Goal: Task Accomplishment & Management: Use online tool/utility

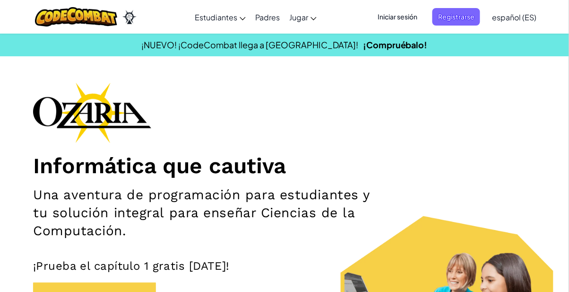
click at [403, 9] on span "Iniciar sesión" at bounding box center [397, 16] width 51 height 17
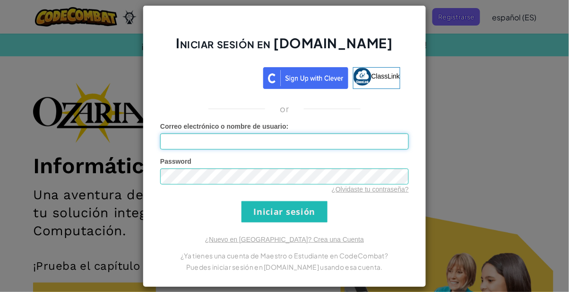
click at [306, 143] on input "Correo electrónico o nombre de usuario :" at bounding box center [284, 141] width 249 height 16
type input "AL07125523@tecmilenio.mx"
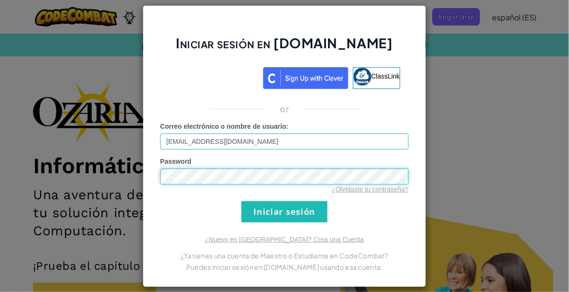
click at [242, 201] on input "Iniciar sesión" at bounding box center [285, 211] width 86 height 21
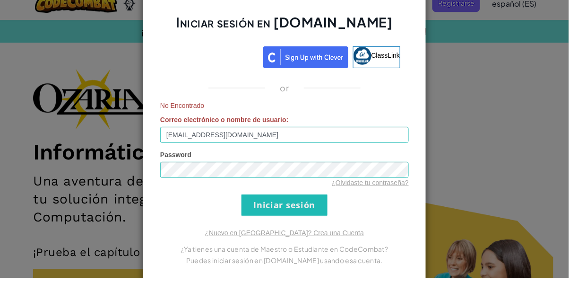
click at [452, 158] on div "Iniciar sesión en Ozaria.com ClassLink or No Encontrado Correo electrónico o no…" at bounding box center [284, 146] width 569 height 292
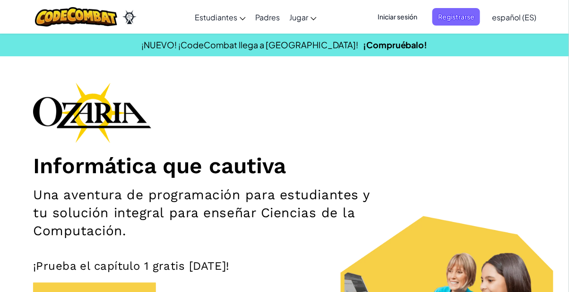
click at [458, 15] on span "Registrarse" at bounding box center [457, 16] width 48 height 17
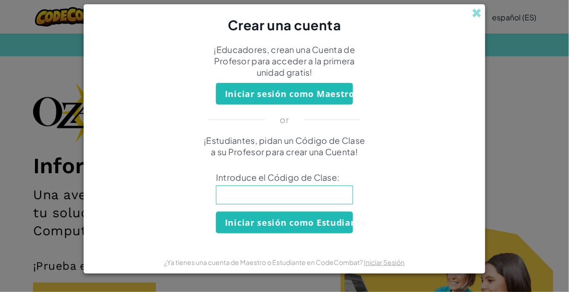
click at [324, 193] on input at bounding box center [284, 194] width 137 height 19
type input "CoinCakeReady"
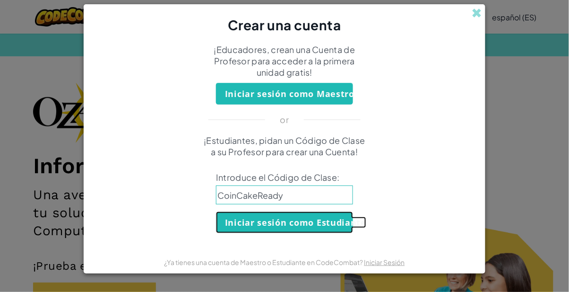
click at [299, 222] on button "Iniciar sesión como Estudiante" at bounding box center [284, 222] width 137 height 22
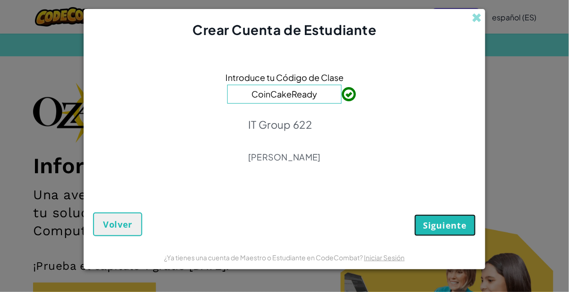
click at [461, 219] on span "Siguiente" at bounding box center [445, 224] width 43 height 11
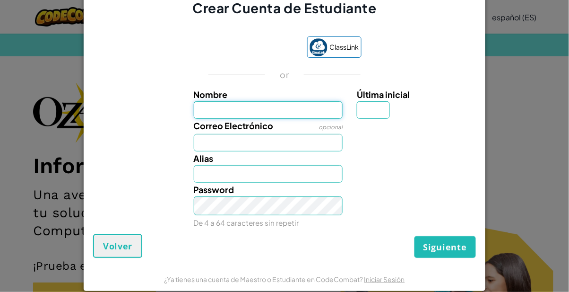
click at [289, 112] on input "Nombre" at bounding box center [268, 109] width 149 height 17
type input "l"
type input "Luca"
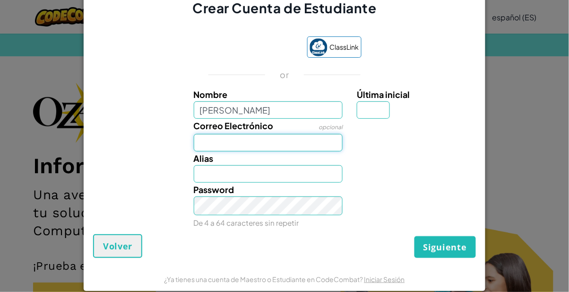
click at [284, 146] on input "Correo Electrónico" at bounding box center [268, 142] width 149 height 17
type input "Luca"
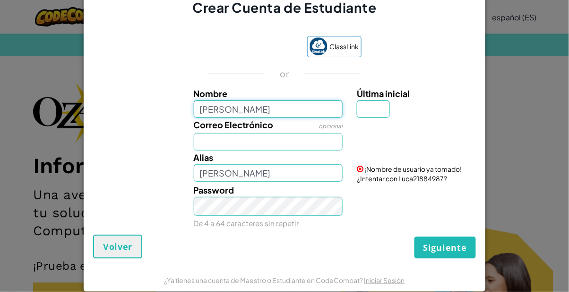
click at [282, 111] on input "Luca" at bounding box center [268, 108] width 149 height 17
type input "Luca"
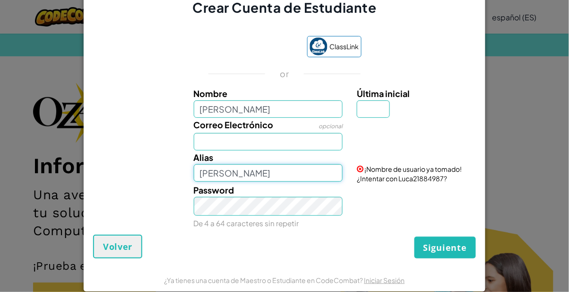
click at [269, 180] on input "Luca" at bounding box center [268, 172] width 149 height 17
type input "Lucslithering"
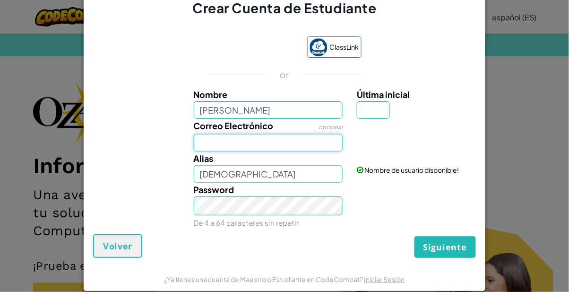
click at [266, 146] on input "Correo Electrónico" at bounding box center [268, 142] width 149 height 17
type input "AL07125523@tecmilenio.mx"
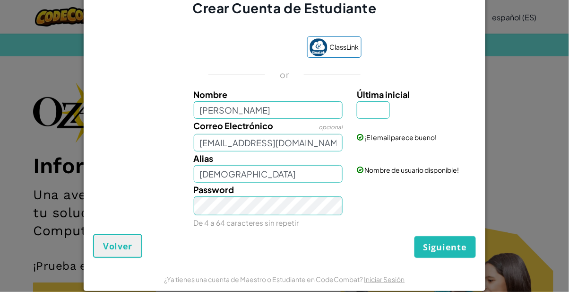
click at [260, 193] on div "Password De 4 a 64 caracteres sin repetir" at bounding box center [269, 205] width 164 height 47
click at [368, 113] on input "Última inicial" at bounding box center [373, 109] width 33 height 17
type input "s"
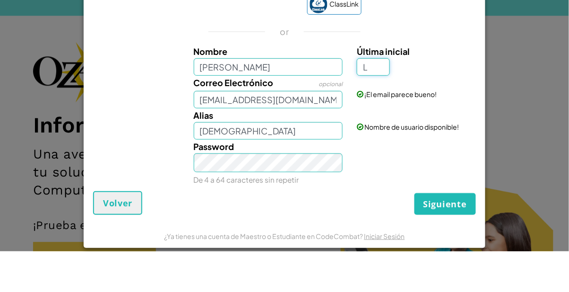
scroll to position [2, 0]
type input "L"
click at [304, 168] on input "Lucslithering" at bounding box center [268, 171] width 149 height 17
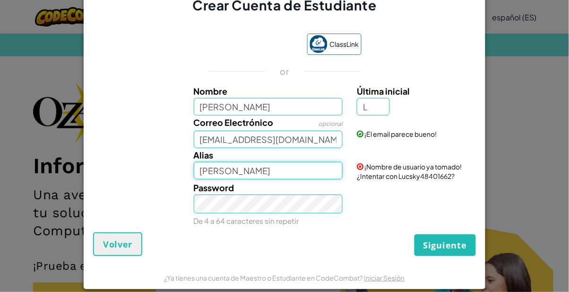
click at [284, 178] on input "[PERSON_NAME]" at bounding box center [268, 170] width 149 height 17
type input "Lucskywalker"
click at [358, 216] on div "Password De 4 a 64 caracteres sin repetir" at bounding box center [284, 204] width 392 height 47
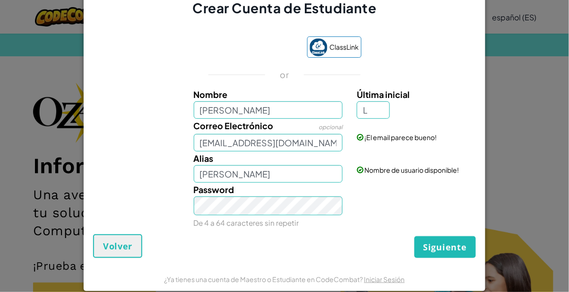
scroll to position [0, 0]
click at [453, 258] on button "Siguiente" at bounding box center [445, 247] width 61 height 22
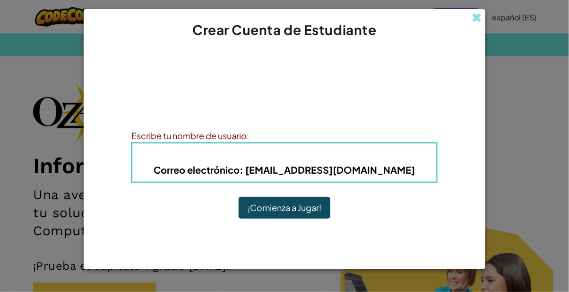
click at [398, 162] on h4 "Alias : Lucskywalker" at bounding box center [285, 155] width 286 height 14
click at [288, 138] on div "Escribe tu nombre de usuario:" at bounding box center [284, 136] width 306 height 14
click at [265, 141] on div "Escribe tu nombre de usuario:" at bounding box center [284, 136] width 306 height 14
click at [240, 173] on span "Correo electrónico" at bounding box center [197, 170] width 86 height 12
click at [203, 171] on span "Correo electrónico" at bounding box center [197, 170] width 86 height 12
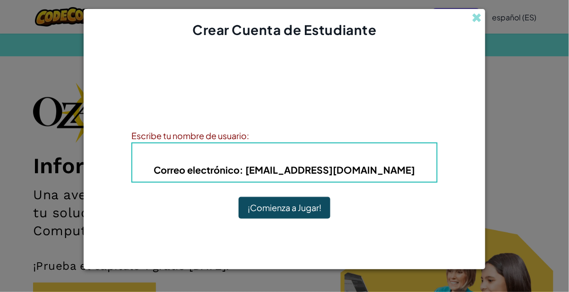
click at [156, 182] on div "Alias : Lucskywalker Correo electrónico : AL07125523@tecmilenio.mx" at bounding box center [284, 162] width 306 height 40
click at [295, 158] on b "Alias : Lucskywalker" at bounding box center [284, 154] width 107 height 11
click at [411, 159] on h4 "Alias : Lucskywalker" at bounding box center [285, 155] width 286 height 14
click at [398, 182] on div "Alias : Lucskywalker Correo electrónico : AL07125523@tecmilenio.mx" at bounding box center [284, 162] width 306 height 40
click at [332, 172] on b "Correo electrónico : AL07125523@tecmilenio.mx" at bounding box center [284, 170] width 261 height 12
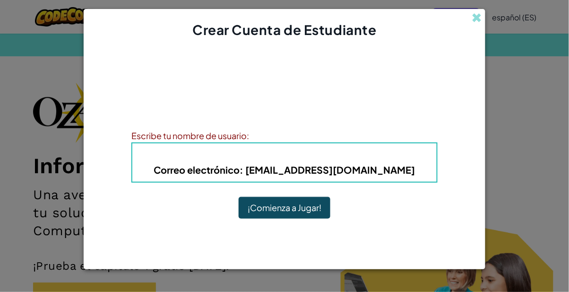
click at [108, 191] on div "¡Cuenta creada! Anota tu información para que no la olvides. Tu profesor tambié…" at bounding box center [285, 142] width 402 height 206
click at [158, 216] on div "¡Cuenta creada! Anota tu información para que no la olvides. Tu profesor tambié…" at bounding box center [284, 142] width 306 height 187
click at [235, 146] on div "Alias : Lucskywalker Correo electrónico : AL07125523@tecmilenio.mx" at bounding box center [284, 162] width 306 height 40
click at [274, 131] on div "Escribe tu nombre de usuario:" at bounding box center [284, 136] width 306 height 14
click at [396, 184] on div "¡Cuenta creada! Anota tu información para que no la olvides. Tu profesor tambié…" at bounding box center [284, 142] width 306 height 187
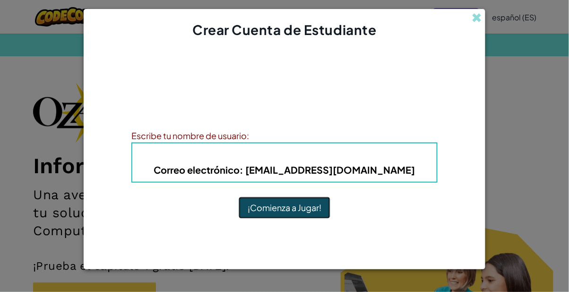
click at [292, 214] on button "¡Comienza a Jugar!" at bounding box center [285, 208] width 92 height 22
click at [297, 208] on button "¡Comienza a Jugar!" at bounding box center [285, 208] width 92 height 22
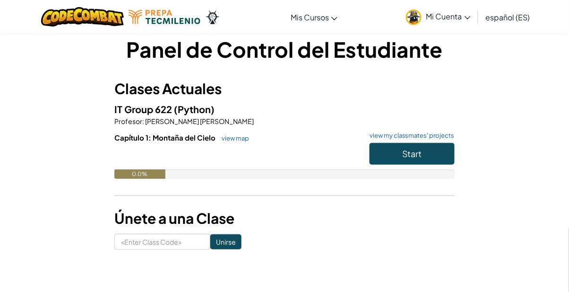
scroll to position [13, 0]
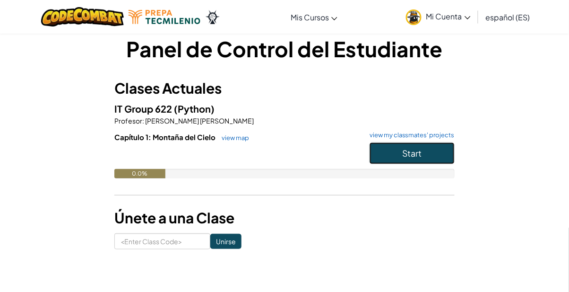
click at [438, 157] on button "Start" at bounding box center [412, 153] width 85 height 22
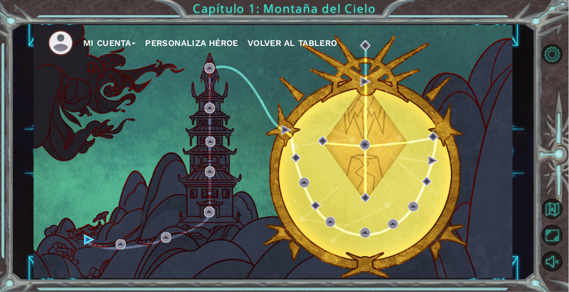
click at [185, 40] on button "Personaliza Héroe" at bounding box center [191, 43] width 93 height 14
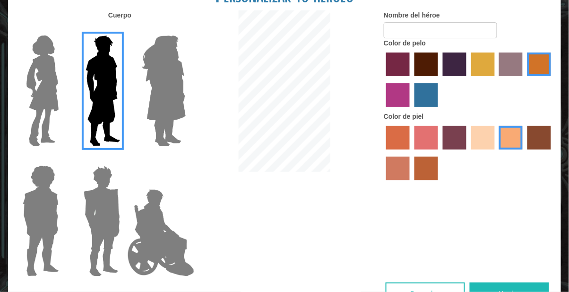
click at [154, 121] on img at bounding box center [164, 91] width 52 height 118
click at [185, 29] on input "Hero Amethyst" at bounding box center [185, 29] width 0 height 0
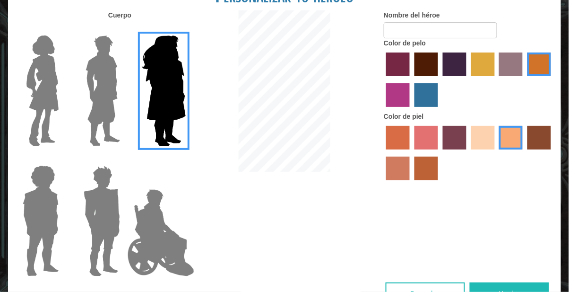
click at [61, 134] on img at bounding box center [43, 91] width 40 height 118
click at [62, 29] on input "Hero Connie" at bounding box center [62, 29] width 0 height 0
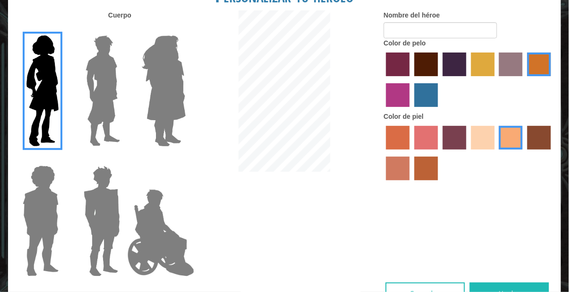
click at [93, 145] on img at bounding box center [103, 91] width 42 height 118
click at [124, 29] on input "Hero Lars" at bounding box center [124, 29] width 0 height 0
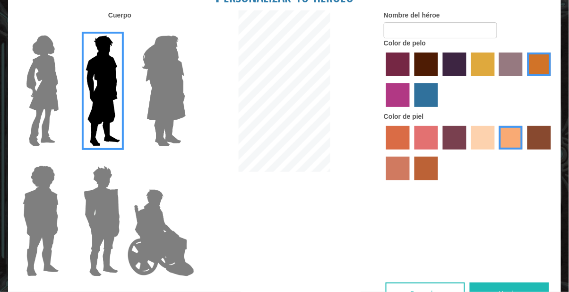
click at [117, 244] on img at bounding box center [102, 221] width 44 height 118
click at [124, 159] on input "Hero Garnet" at bounding box center [124, 159] width 0 height 0
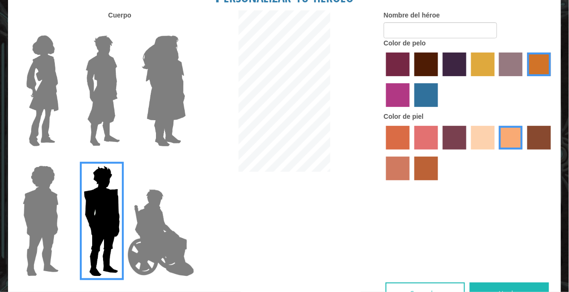
click at [49, 263] on img at bounding box center [40, 221] width 43 height 118
click at [62, 159] on input "Hero Steven" at bounding box center [62, 159] width 0 height 0
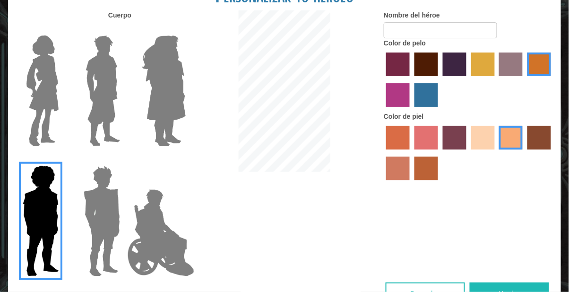
click at [102, 108] on img at bounding box center [103, 91] width 42 height 118
click at [124, 29] on input "Hero Lars" at bounding box center [124, 29] width 0 height 0
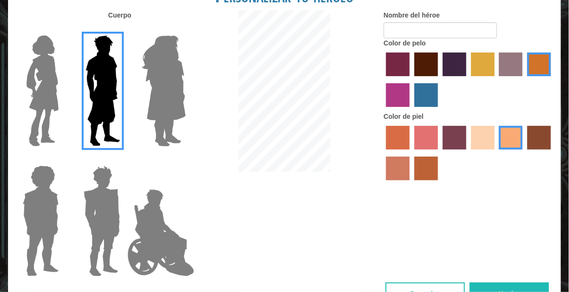
click at [424, 107] on label "lachmara hair color" at bounding box center [427, 95] width 24 height 24
click at [411, 110] on input "lachmara hair color" at bounding box center [411, 110] width 0 height 0
click at [421, 149] on label "froly skin color" at bounding box center [427, 138] width 24 height 24
click at [411, 153] on input "froly skin color" at bounding box center [411, 153] width 0 height 0
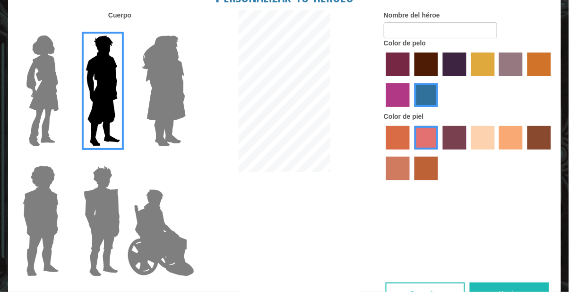
click at [477, 149] on label "sandy beach skin color" at bounding box center [483, 138] width 24 height 24
click at [468, 153] on input "sandy beach skin color" at bounding box center [468, 153] width 0 height 0
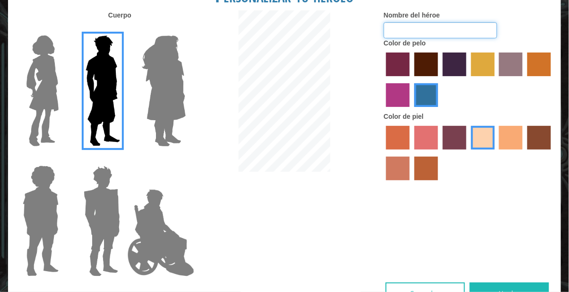
click at [475, 38] on input "Nombre del héroe" at bounding box center [440, 30] width 113 height 16
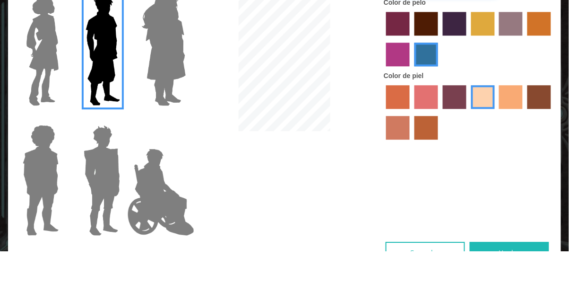
type input "Luca"
click at [549, 110] on div at bounding box center [469, 80] width 170 height 61
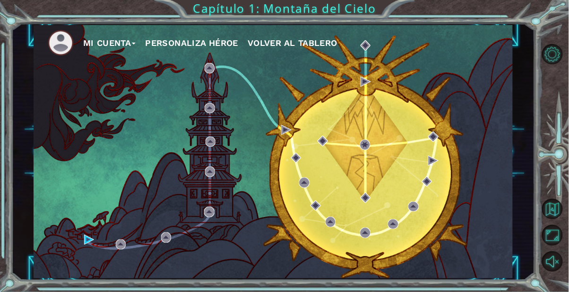
click at [205, 49] on button "Personaliza Héroe" at bounding box center [191, 43] width 93 height 14
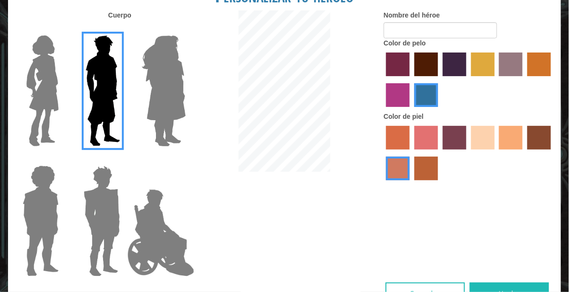
click at [464, 76] on label "hot purple hair color" at bounding box center [455, 64] width 24 height 24
click at [440, 79] on input "hot purple hair color" at bounding box center [440, 79] width 0 height 0
click at [483, 75] on label "tulip tree hair color" at bounding box center [483, 64] width 24 height 24
click at [468, 79] on input "tulip tree hair color" at bounding box center [468, 79] width 0 height 0
click at [419, 104] on label "lachmara hair color" at bounding box center [427, 95] width 24 height 24
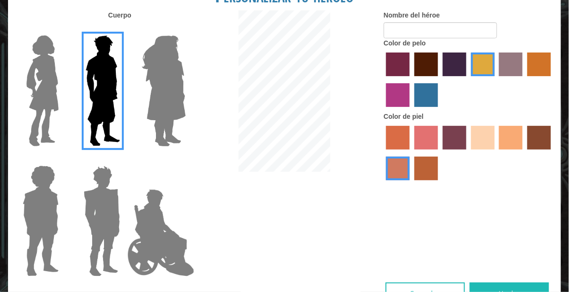
click at [411, 110] on input "lachmara hair color" at bounding box center [411, 110] width 0 height 0
click at [475, 149] on label "sandy beach skin color" at bounding box center [483, 138] width 24 height 24
click at [468, 153] on input "sandy beach skin color" at bounding box center [468, 153] width 0 height 0
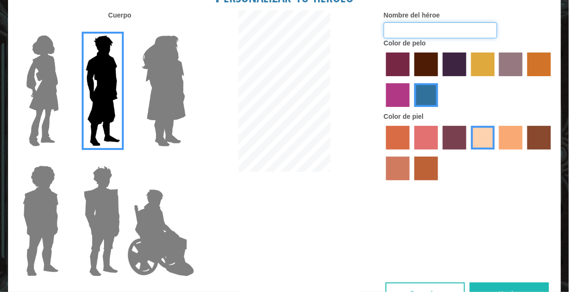
click at [439, 38] on input "Nombre del héroe" at bounding box center [440, 30] width 113 height 16
type input "[PERSON_NAME]"
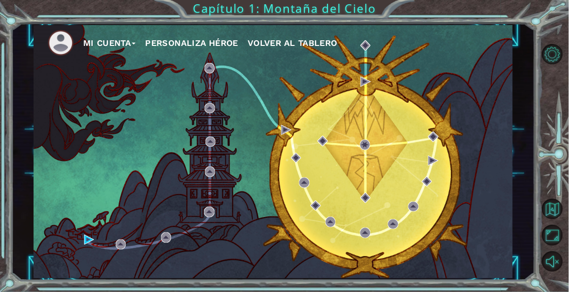
click at [145, 36] on button "Personaliza Héroe" at bounding box center [191, 43] width 93 height 14
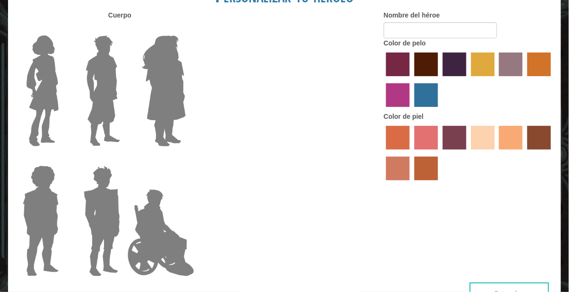
type input "[PERSON_NAME]"
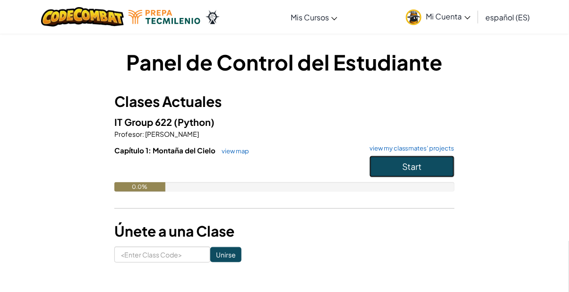
click at [428, 174] on button "Start" at bounding box center [412, 167] width 85 height 22
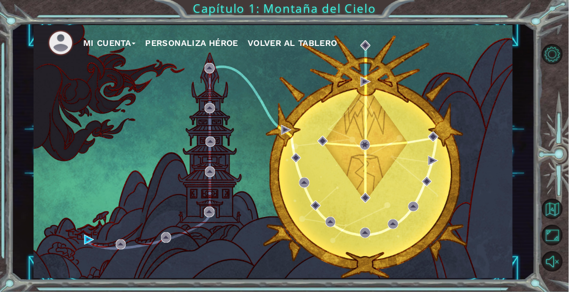
click at [178, 43] on button "Personaliza Héroe" at bounding box center [191, 43] width 93 height 14
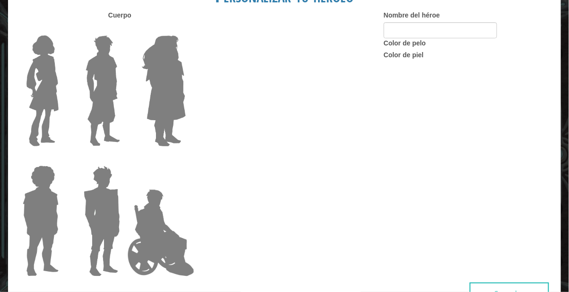
type input "[PERSON_NAME]"
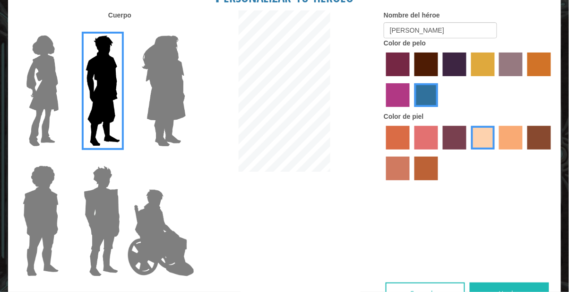
click at [521, 291] on button "Hecho" at bounding box center [509, 292] width 79 height 21
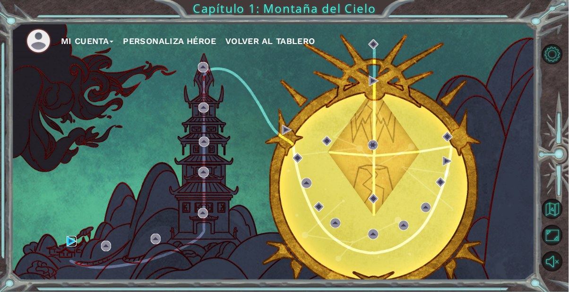
click at [72, 246] on img at bounding box center [72, 241] width 10 height 10
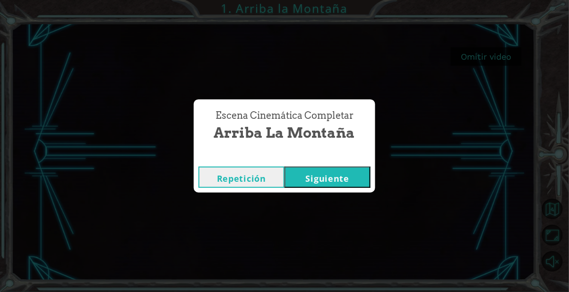
click button "Siguiente" at bounding box center [328, 176] width 86 height 21
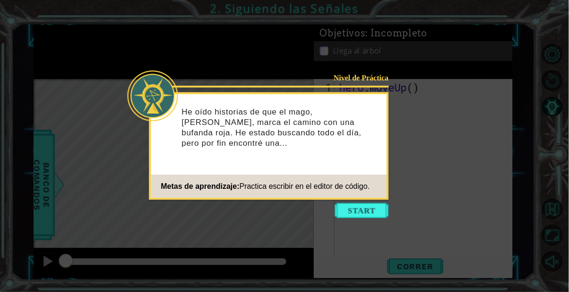
click at [383, 213] on button "Start" at bounding box center [362, 210] width 54 height 15
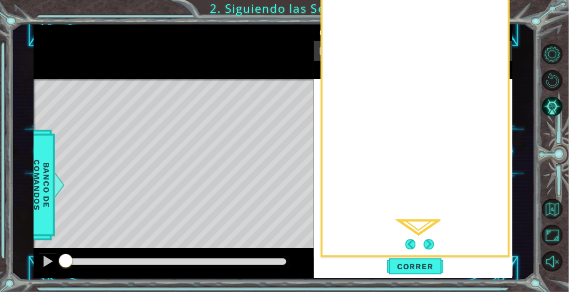
type textarea "#her"
click at [417, 169] on div "Luego presiono el botón RUN ." at bounding box center [415, 74] width 189 height 365
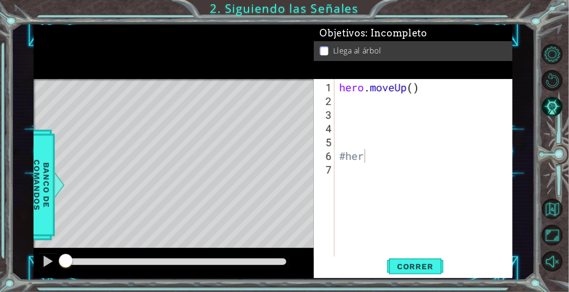
click at [392, 164] on div "hero . moveUp ( ) #her" at bounding box center [427, 183] width 178 height 206
click at [389, 155] on div "hero . moveUp ( ) #her" at bounding box center [427, 183] width 178 height 206
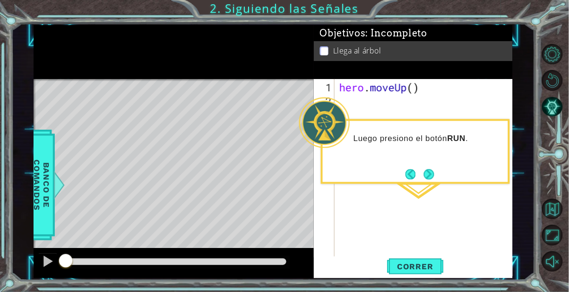
type textarea "o."
type textarea "o.m"
type textarea "[DOMAIN_NAME]"
type textarea "o.mov"
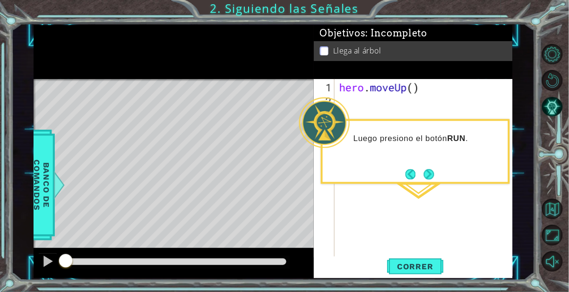
click at [422, 259] on button "Correr" at bounding box center [415, 266] width 57 height 20
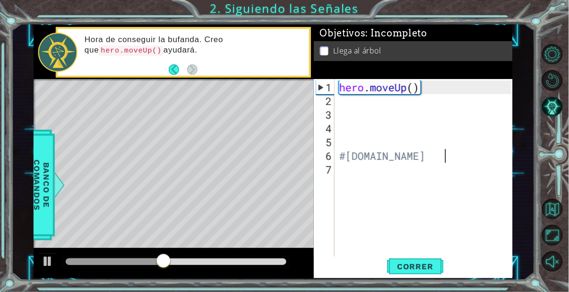
scroll to position [0, 4]
type textarea "#hero.o.mo.moo."
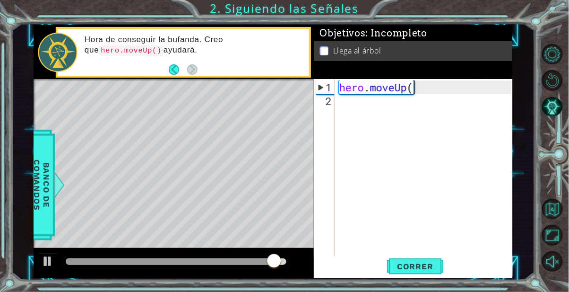
type textarea "hero.moveUp()"
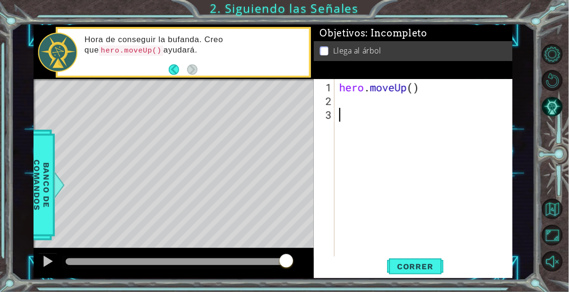
click at [408, 263] on span "Correr" at bounding box center [415, 265] width 55 height 9
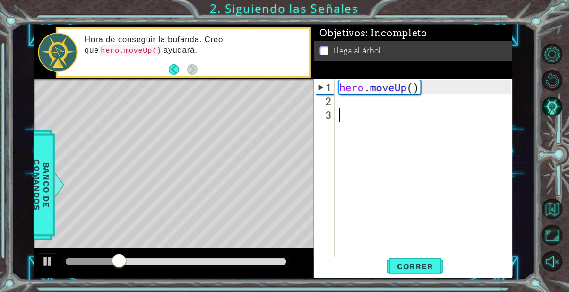
click at [412, 92] on div "hero . moveUp ( )" at bounding box center [427, 183] width 178 height 206
type textarea "hero.moveUp(2)"
click at [425, 270] on span "Correr" at bounding box center [415, 265] width 55 height 9
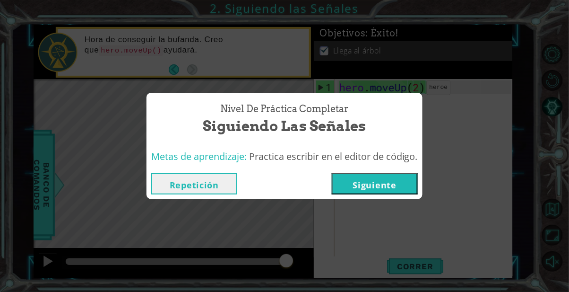
click at [399, 188] on button "Siguiente" at bounding box center [375, 183] width 86 height 21
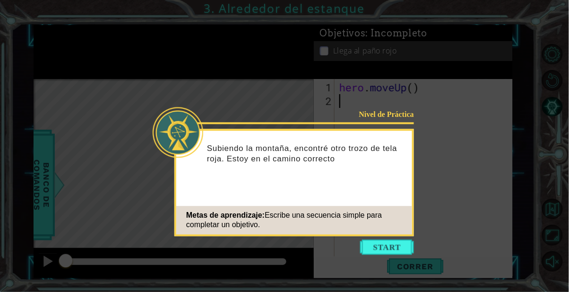
click at [398, 243] on button "Start" at bounding box center [387, 246] width 54 height 15
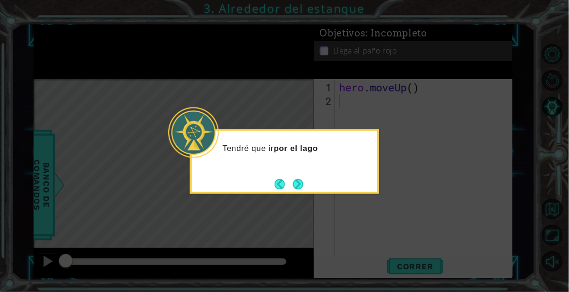
click at [299, 189] on button "Next" at bounding box center [298, 184] width 10 height 10
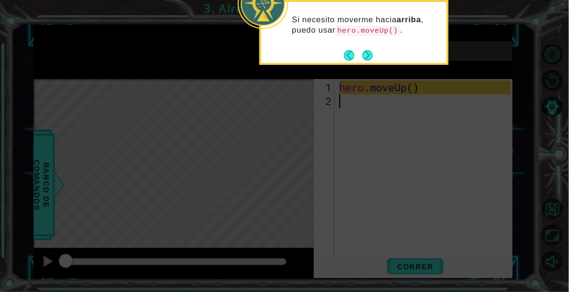
click at [370, 46] on div "Si necesito moverme hacia arriba , puedo usar hero.moveUp() ." at bounding box center [353, 30] width 185 height 48
click at [367, 55] on button "Next" at bounding box center [368, 55] width 16 height 16
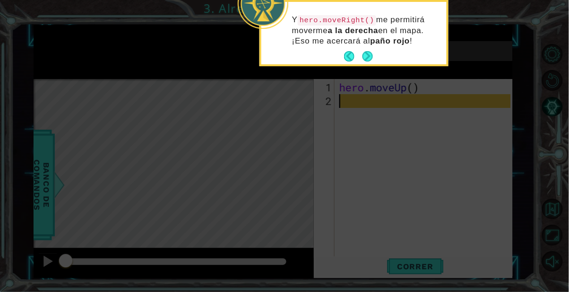
click at [371, 56] on button "Next" at bounding box center [367, 56] width 17 height 17
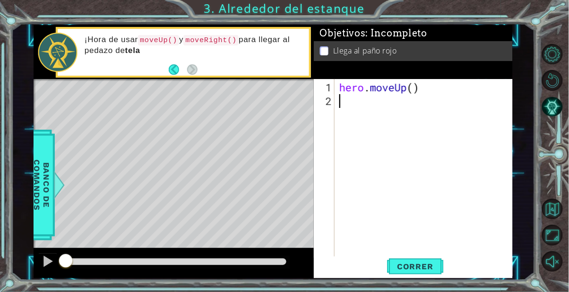
click at [409, 87] on div "hero . moveUp ( )" at bounding box center [427, 183] width 178 height 206
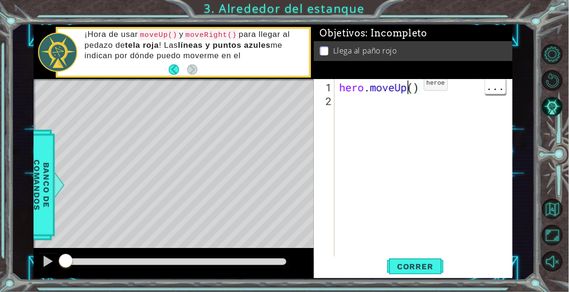
click at [409, 84] on div "hero . moveUp ( )" at bounding box center [427, 183] width 178 height 206
click at [416, 93] on div "hero . moveUp ( )" at bounding box center [427, 183] width 178 height 206
type textarea "hero.moveUp(2)"
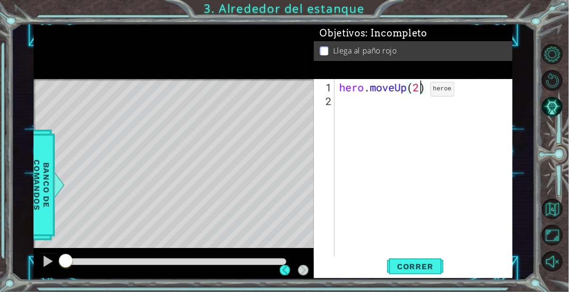
click at [377, 108] on div "hero . moveUp ( 2 )" at bounding box center [427, 183] width 178 height 206
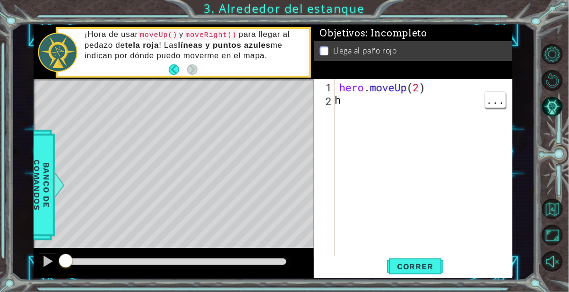
scroll to position [0, 0]
type textarea "hwero."
type textarea "h"
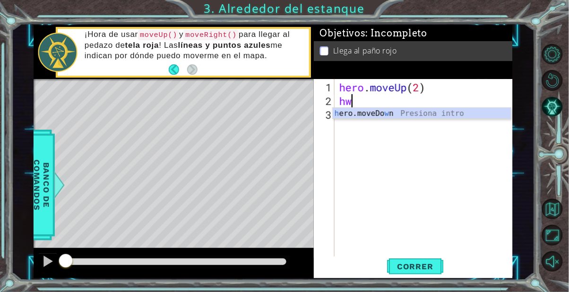
type textarea "h"
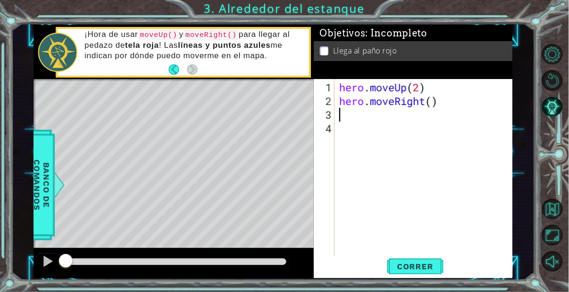
type textarea "hero.moveRight()"
type textarea "hero."
click at [418, 268] on span "Correr" at bounding box center [415, 265] width 55 height 9
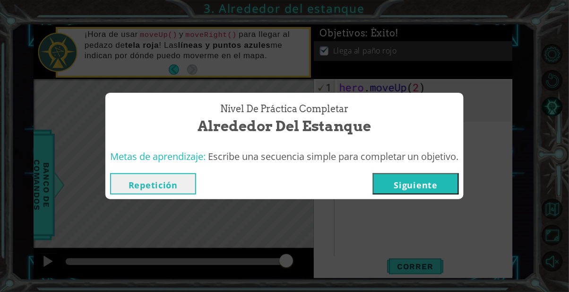
click at [424, 187] on button "Siguiente" at bounding box center [416, 183] width 86 height 21
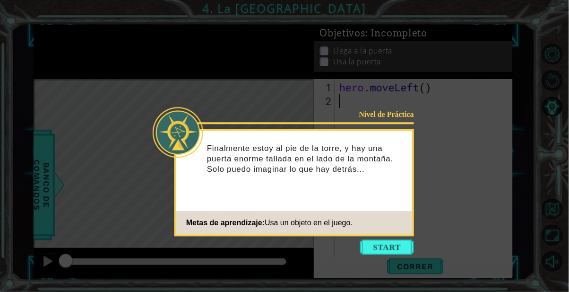
click at [399, 245] on button "Start" at bounding box center [387, 246] width 54 height 15
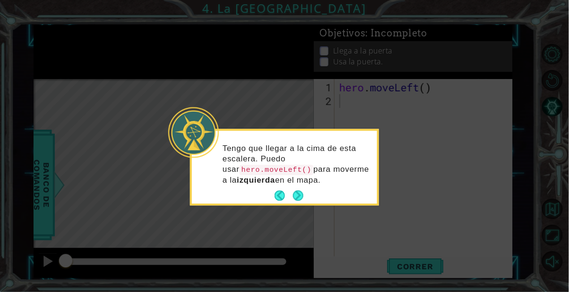
click at [294, 190] on button "Next" at bounding box center [298, 196] width 12 height 12
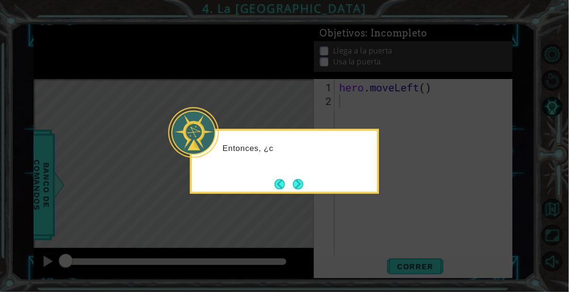
click at [293, 182] on button "Next" at bounding box center [298, 184] width 16 height 16
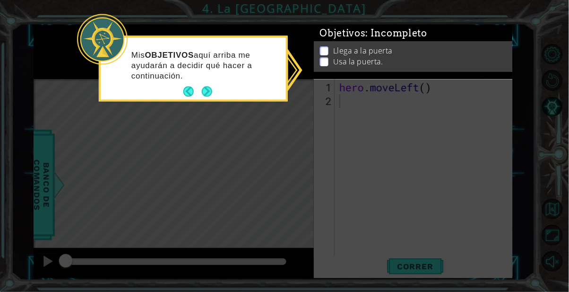
click at [328, 203] on icon at bounding box center [284, 146] width 569 height 292
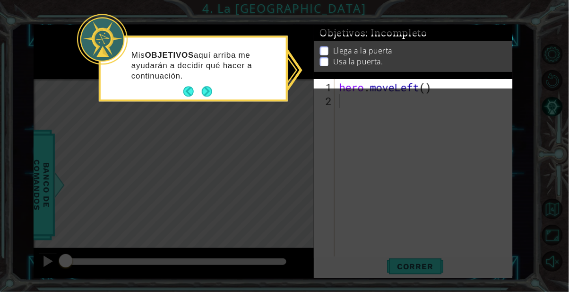
click at [216, 77] on p "Mis OBJETIVOS aquí arriba me ayudarán a decidir qué hacer a continuación." at bounding box center [205, 65] width 148 height 31
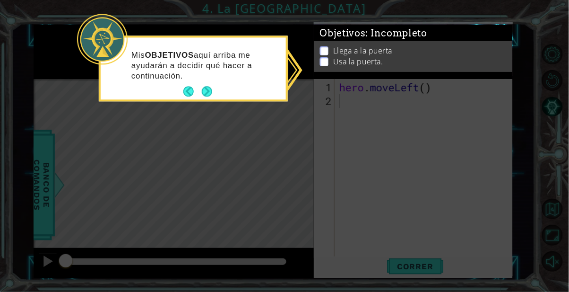
click at [210, 88] on button "Next" at bounding box center [206, 91] width 15 height 15
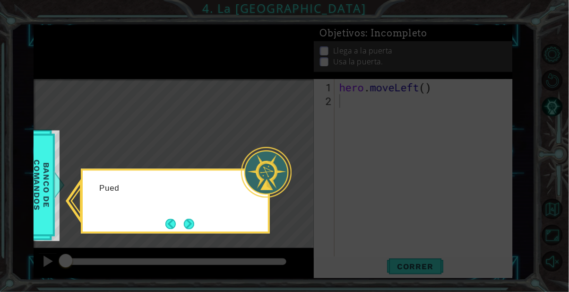
click at [230, 193] on p "Pued" at bounding box center [169, 188] width 141 height 10
click at [182, 231] on button "Next" at bounding box center [189, 224] width 14 height 14
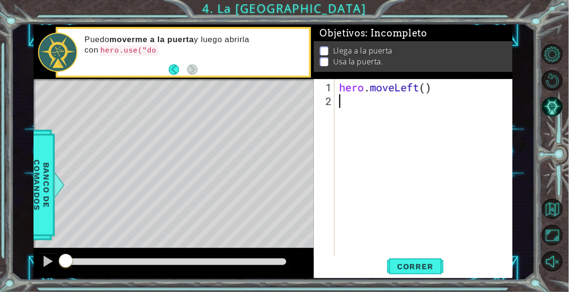
click at [350, 112] on div "hero . moveLeft ( )" at bounding box center [427, 183] width 178 height 206
click at [417, 92] on div "hero . moveLeft ( )" at bounding box center [427, 183] width 178 height 206
type textarea "hero.moveLeft()"
click at [424, 89] on div "hero . moveLeft ( )" at bounding box center [427, 183] width 178 height 206
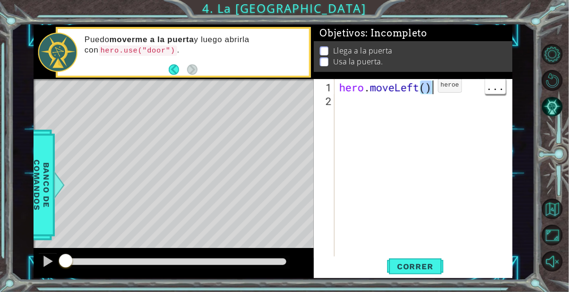
click at [421, 88] on div "hero . moveLeft ( )" at bounding box center [427, 183] width 178 height 206
click at [427, 130] on div "hero . moveLeft ( )" at bounding box center [427, 183] width 178 height 206
click at [427, 85] on div "hero . moveLeft ( )" at bounding box center [427, 183] width 178 height 206
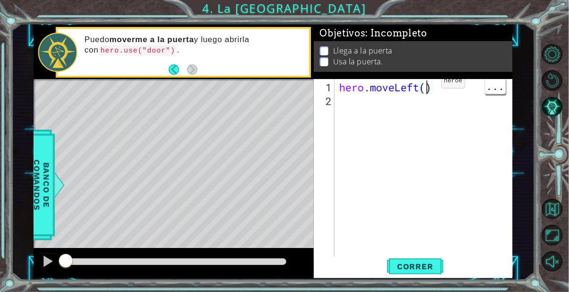
type textarea "hero.moveLeft(2)"
click at [390, 102] on div "hero . moveLeft ( 2 )" at bounding box center [427, 183] width 178 height 206
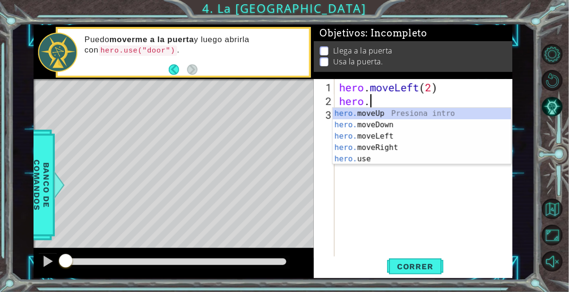
type textarea "hero."
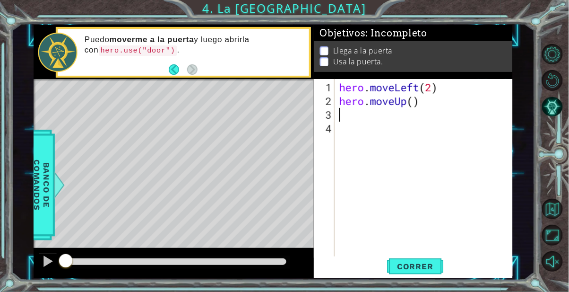
click at [415, 106] on div "hero . moveLeft ( 2 ) hero . moveUp ( )" at bounding box center [427, 183] width 178 height 206
type textarea "hero.moveUp(2)"
click at [370, 133] on div "hero . moveLeft ( 2 ) hero . moveUp ( 2 )" at bounding box center [427, 183] width 178 height 206
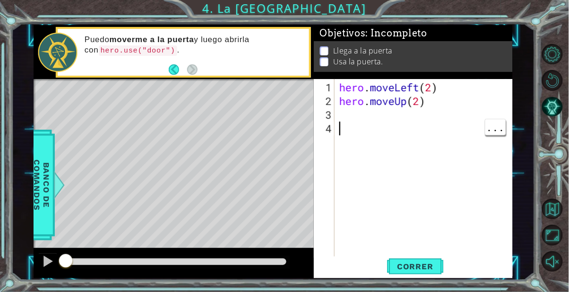
click at [372, 118] on div "hero . moveLeft ( 2 ) hero . moveUp ( 2 )" at bounding box center [427, 183] width 178 height 206
type textarea "hero."
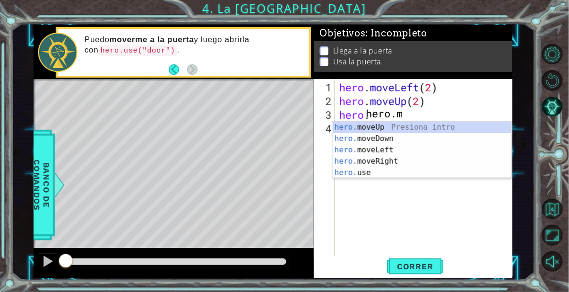
type textarea "[DOMAIN_NAME]"
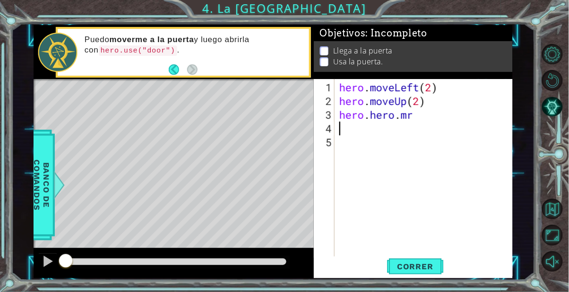
click at [427, 120] on div "hero . moveLeft ( 2 ) hero . moveUp ( 2 ) hero . hero . mr" at bounding box center [427, 183] width 178 height 206
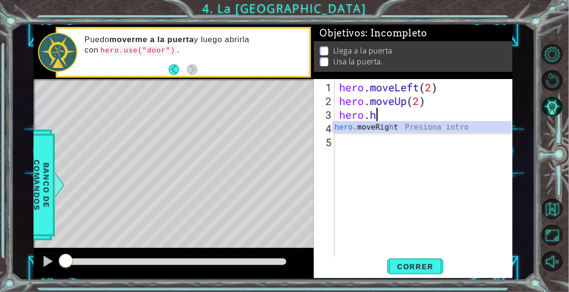
type textarea "hero."
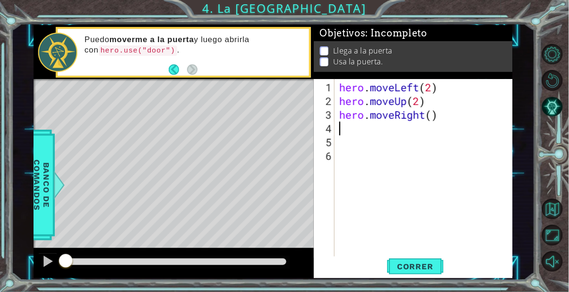
click at [437, 116] on div "hero . moveLeft ( 2 ) hero . moveUp ( 2 ) hero . moveRight ( )" at bounding box center [427, 183] width 178 height 206
type textarea "hero.moveRight(2)"
type textarea "hero."
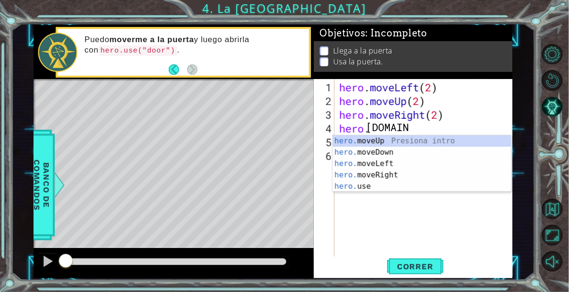
type textarea "hero.use"
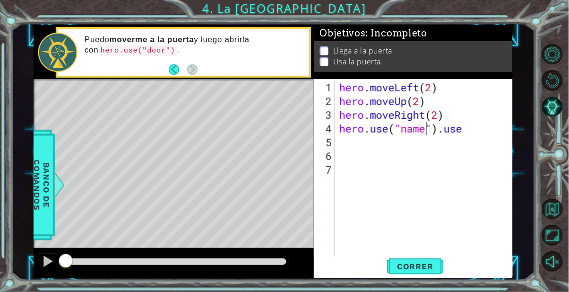
click at [473, 119] on div "hero . moveLeft ( 2 ) hero . moveUp ( 2 ) hero . moveRight ( 2 ) hero . use ( "…" at bounding box center [427, 183] width 178 height 206
type textarea "hero.moveRight(2)"
click at [460, 139] on div "hero . moveLeft ( 2 ) hero . moveUp ( 2 ) hero . moveRight ( 2 ) hero . use ( "…" at bounding box center [427, 183] width 178 height 206
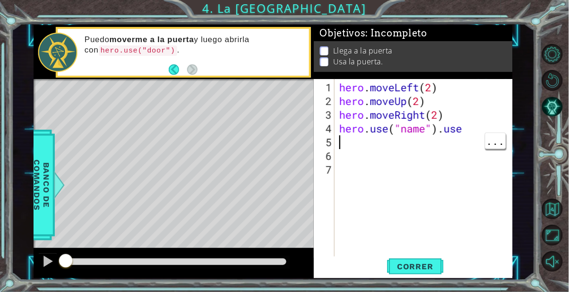
click at [424, 130] on div "hero . moveLeft ( 2 ) hero . moveUp ( 2 ) hero . moveRight ( 2 ) hero . use ( "…" at bounding box center [427, 183] width 178 height 206
click at [481, 129] on div "hero . moveLeft ( 2 ) hero . moveUp ( 2 ) hero . moveRight ( 2 ) hero . use ( "…" at bounding box center [427, 183] width 178 height 206
type textarea "hero.use(""
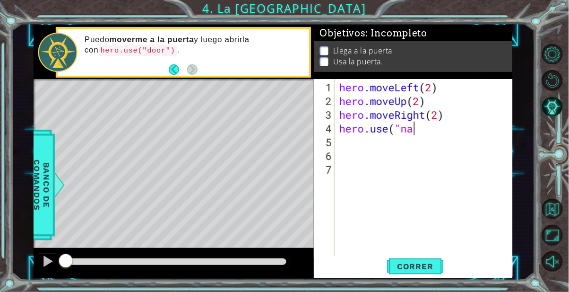
scroll to position [0, 0]
type textarea "hero.moveRight"
type textarea "hero.moveRight(2)"
type textarea "hero.use("door")"
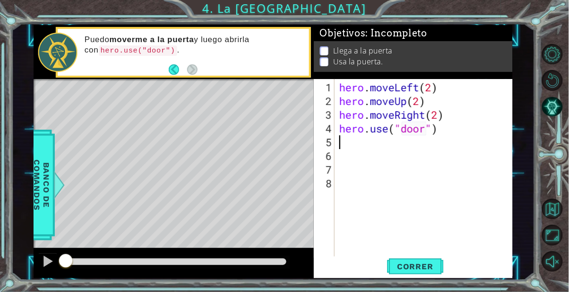
scroll to position [0, 0]
click at [426, 265] on span "Correr" at bounding box center [415, 265] width 55 height 9
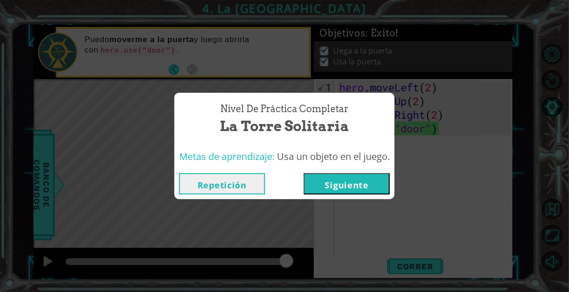
click at [350, 173] on button "Siguiente" at bounding box center [347, 183] width 86 height 21
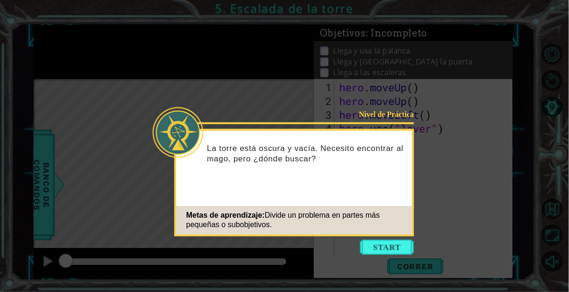
click at [399, 246] on button "Start" at bounding box center [387, 246] width 54 height 15
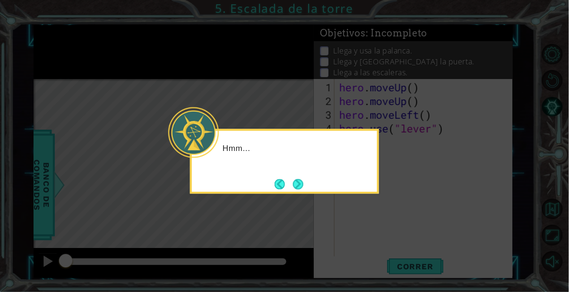
click at [427, 187] on icon at bounding box center [284, 146] width 569 height 292
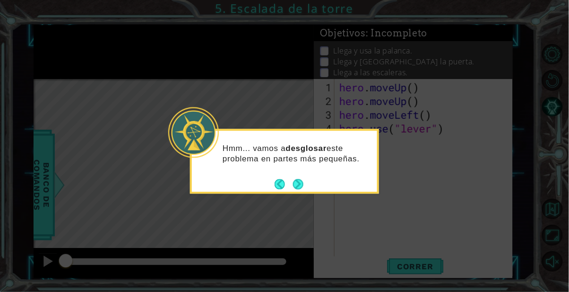
click at [296, 186] on button "Next" at bounding box center [298, 184] width 12 height 12
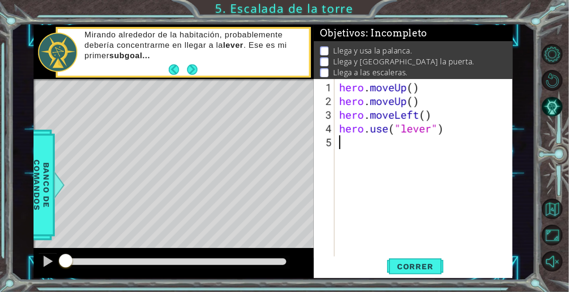
click at [409, 83] on div "hero . moveUp ( ) hero . moveUp ( ) hero . moveLeft ( ) hero . use ( "lever" )" at bounding box center [427, 183] width 178 height 206
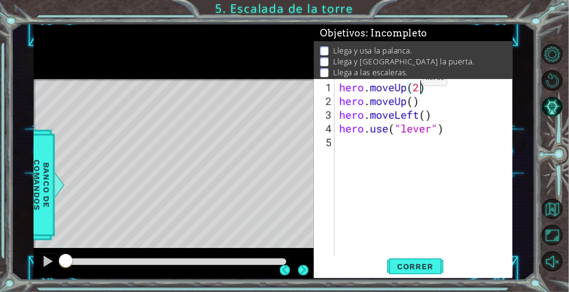
scroll to position [0, 3]
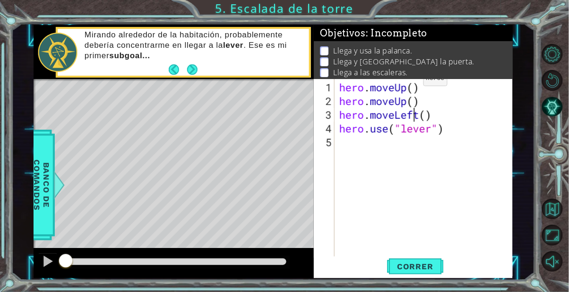
click at [435, 268] on span "Correr" at bounding box center [415, 265] width 55 height 9
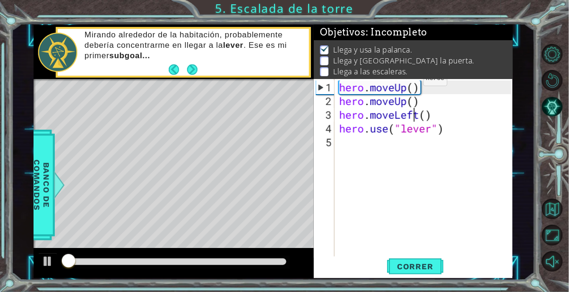
scroll to position [2, 0]
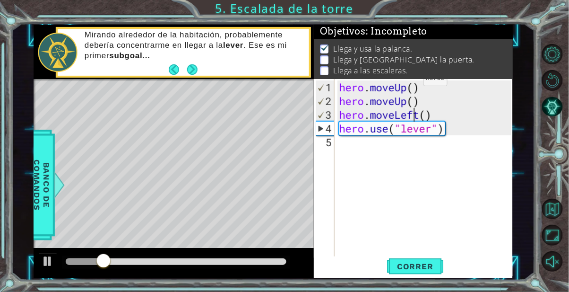
type textarea "hero.use("lever")"
click at [430, 264] on span "Correr" at bounding box center [415, 265] width 55 height 9
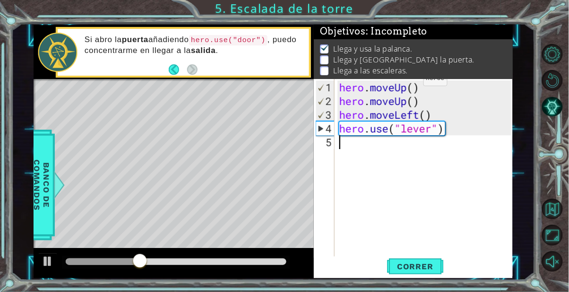
click at [429, 271] on span "Correr" at bounding box center [415, 265] width 55 height 9
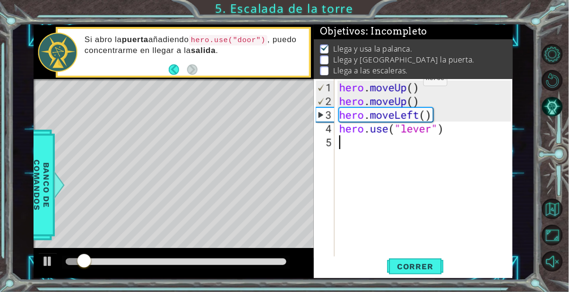
click at [359, 157] on div "hero . moveUp ( ) hero . moveUp ( ) hero . moveLeft ( ) hero . use ( "lever" )" at bounding box center [427, 183] width 178 height 206
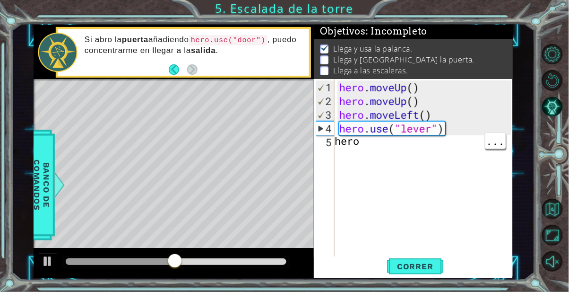
type textarea "hero."
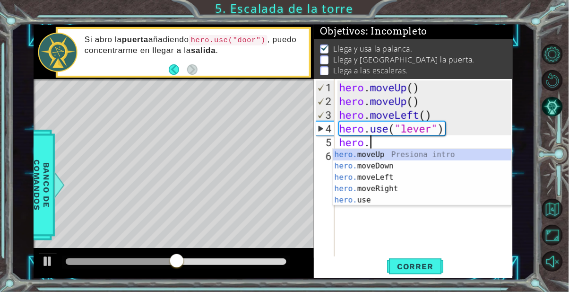
type textarea "hero.d"
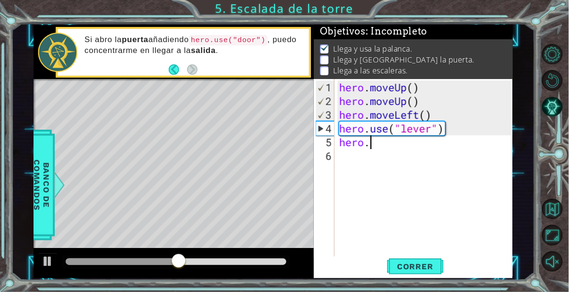
scroll to position [0, 0]
type textarea "[DOMAIN_NAME]"
type textarea "hero.dow"
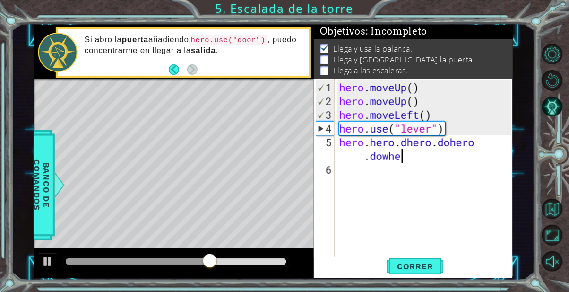
type textarea "[DOMAIN_NAME]"
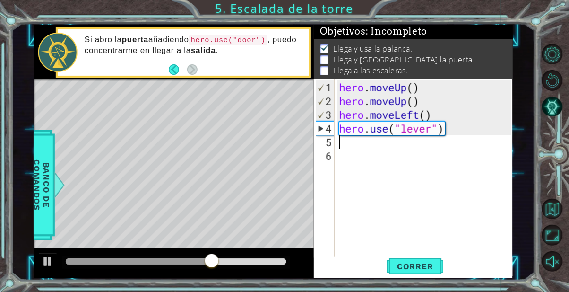
type textarea "hero.use("lever")"
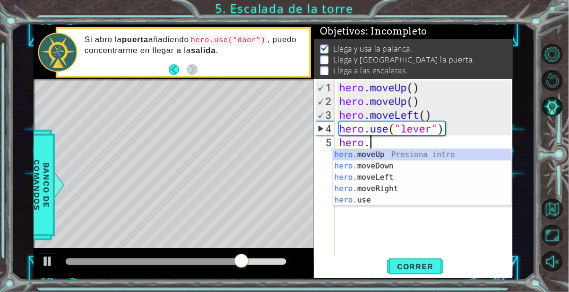
type textarea "hero."
type textarea "hero.d"
type textarea "[DOMAIN_NAME]"
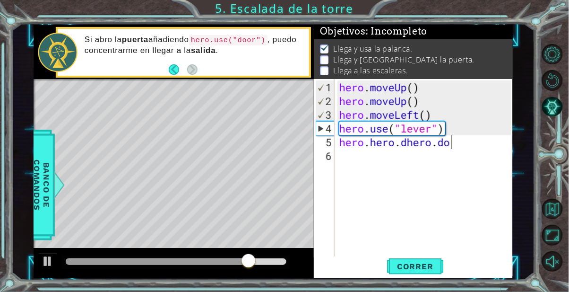
type textarea "hero.dow"
type textarea "hero.hero.dhero.dohero"
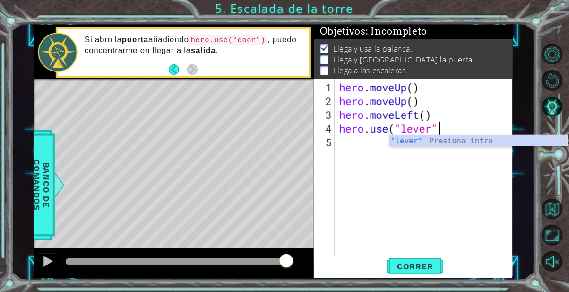
type textarea "hero.use("lever")"
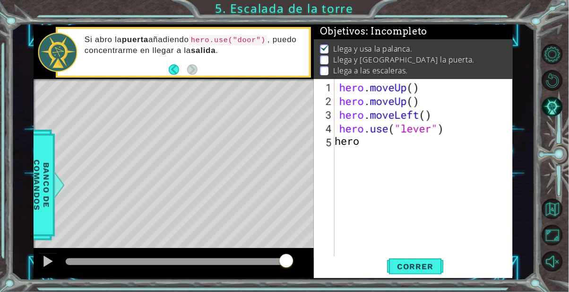
type textarea "hero."
type textarea "hero.moveDown(1)"
type textarea "hero."
type textarea "hero.h"
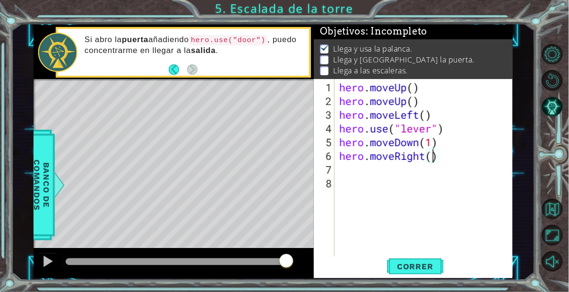
type textarea "hero.moveRight(2)"
type textarea "hero."
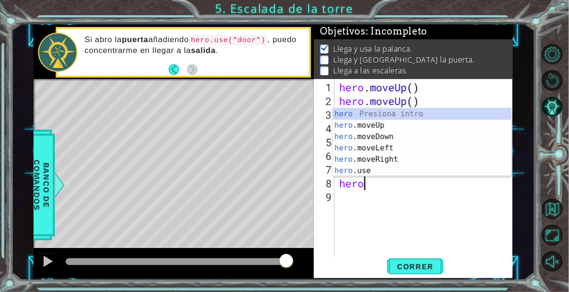
type textarea "h"
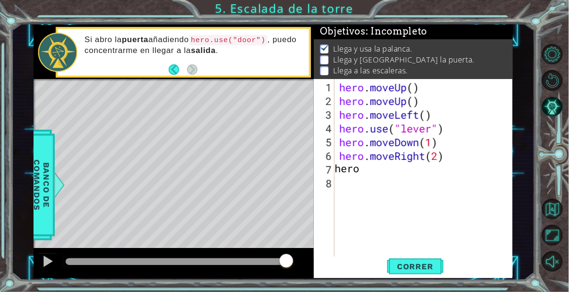
type textarea "hero."
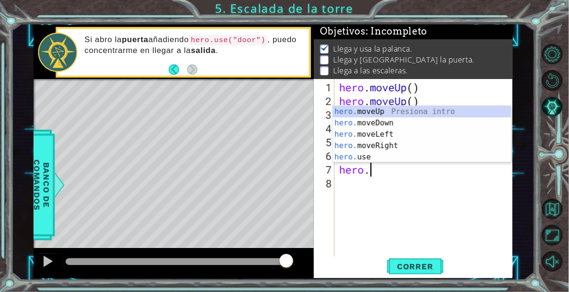
type textarea "hero.u"
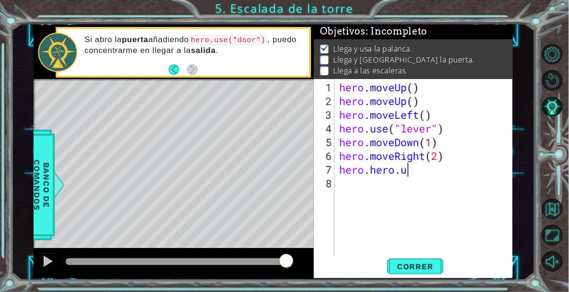
scroll to position [0, 0]
type textarea "hero.hero.u"
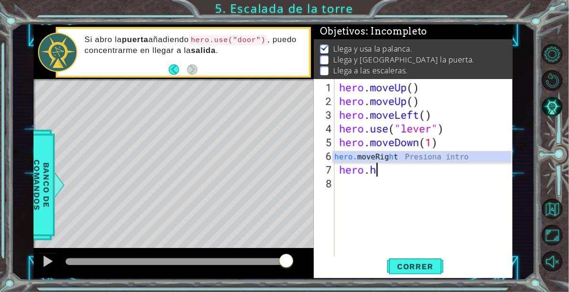
type textarea "hero."
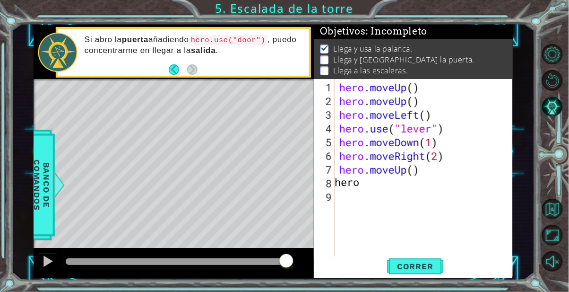
type textarea "hero."
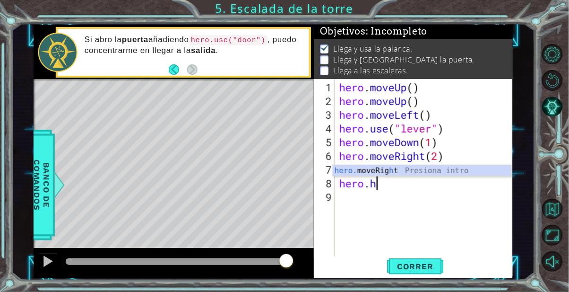
type textarea "hero."
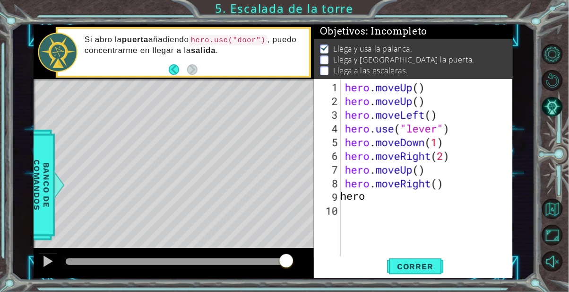
type textarea "hero."
type textarea "hero.use("door")"
click at [378, 227] on div "hero . moveUp ( ) hero . moveUp ( ) hero . moveLeft ( ) hero . use ( "lever" ) …" at bounding box center [429, 183] width 173 height 206
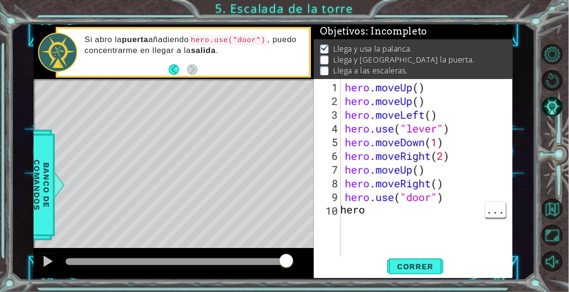
type textarea "hero."
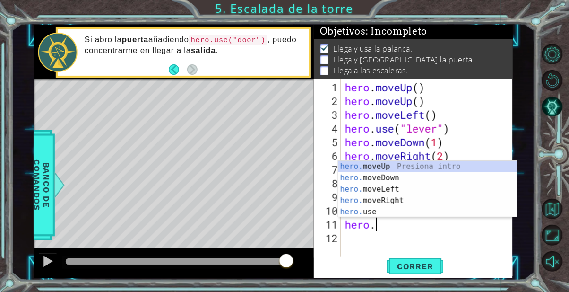
scroll to position [0, 0]
type textarea "hero."
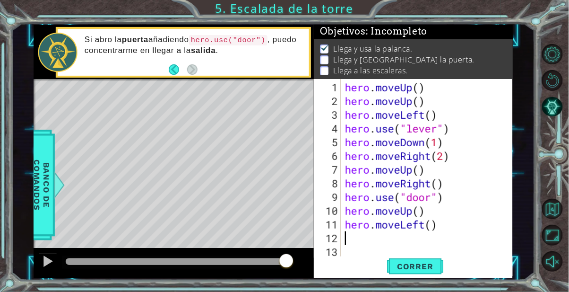
scroll to position [0, 0]
type textarea "hero.moveLeft(3)"
click at [416, 267] on span "Correr" at bounding box center [415, 265] width 55 height 9
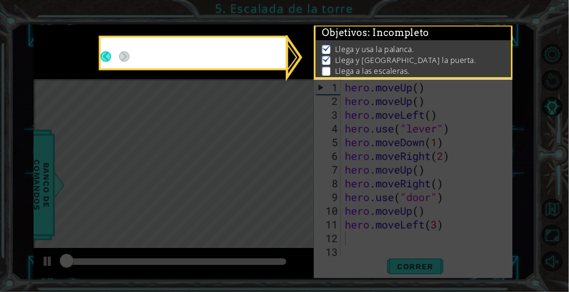
scroll to position [2, 0]
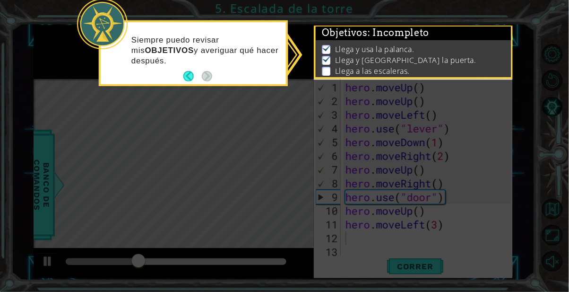
click at [257, 87] on icon at bounding box center [284, 146] width 569 height 292
click at [191, 80] on button "Back" at bounding box center [192, 76] width 18 height 10
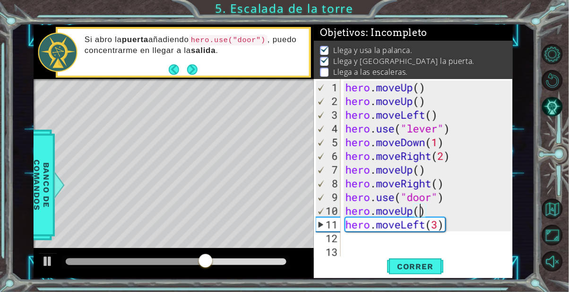
scroll to position [0, 3]
type textarea "hero.moveLeft(3)"
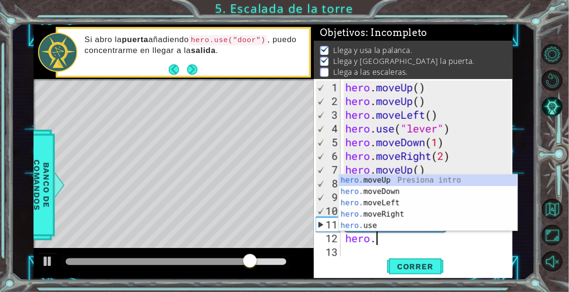
scroll to position [0, 0]
type textarea "hero."
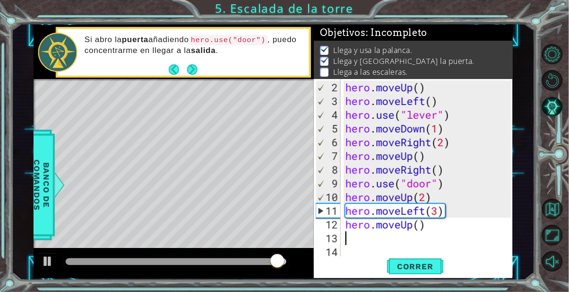
click at [415, 262] on span "Correr" at bounding box center [415, 265] width 55 height 9
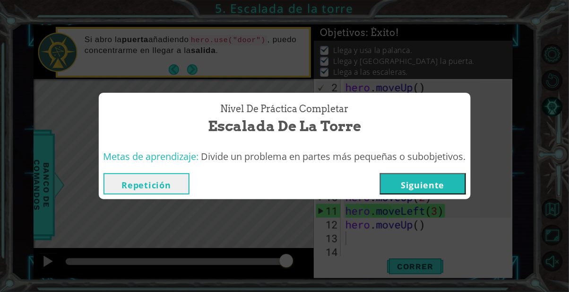
click button "Siguiente" at bounding box center [423, 183] width 86 height 21
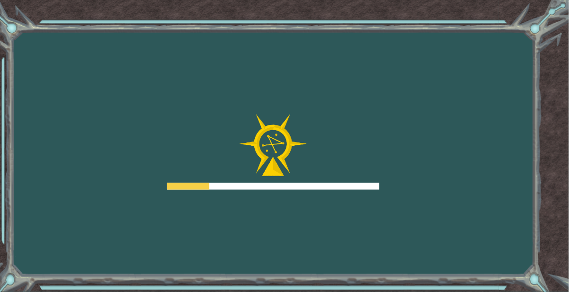
click at [421, 194] on div "Goals Error al cargar desde el servidor. Intenta refrescar la página. Necesitar…" at bounding box center [284, 146] width 569 height 292
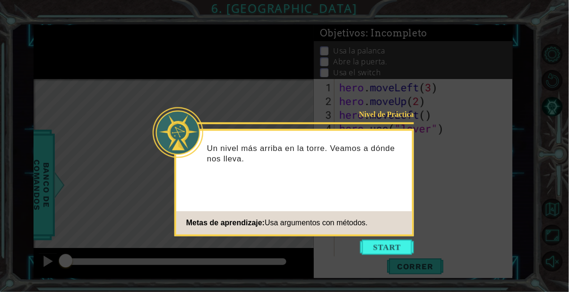
click at [400, 239] on icon at bounding box center [284, 146] width 569 height 292
click at [396, 246] on button "Start" at bounding box center [387, 246] width 54 height 15
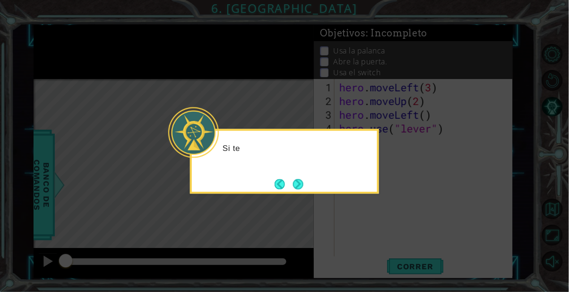
click at [389, 200] on icon at bounding box center [284, 146] width 569 height 292
click at [294, 183] on button "Next" at bounding box center [298, 184] width 14 height 14
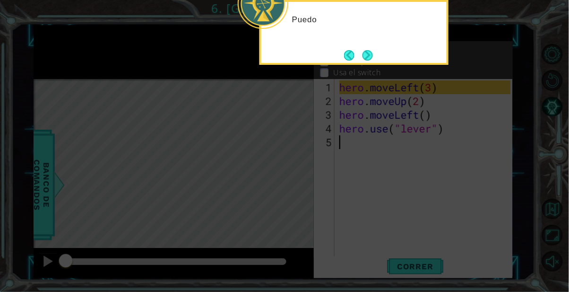
click at [362, 61] on button "Next" at bounding box center [367, 55] width 11 height 11
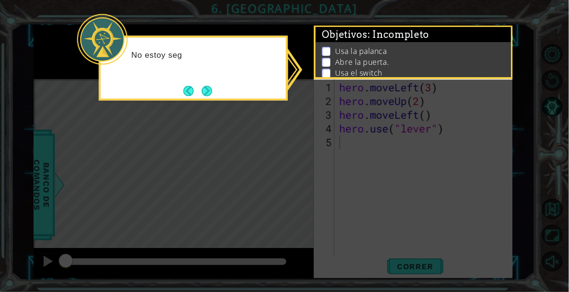
click at [210, 92] on button "Next" at bounding box center [207, 91] width 12 height 12
